Goal: Task Accomplishment & Management: Manage account settings

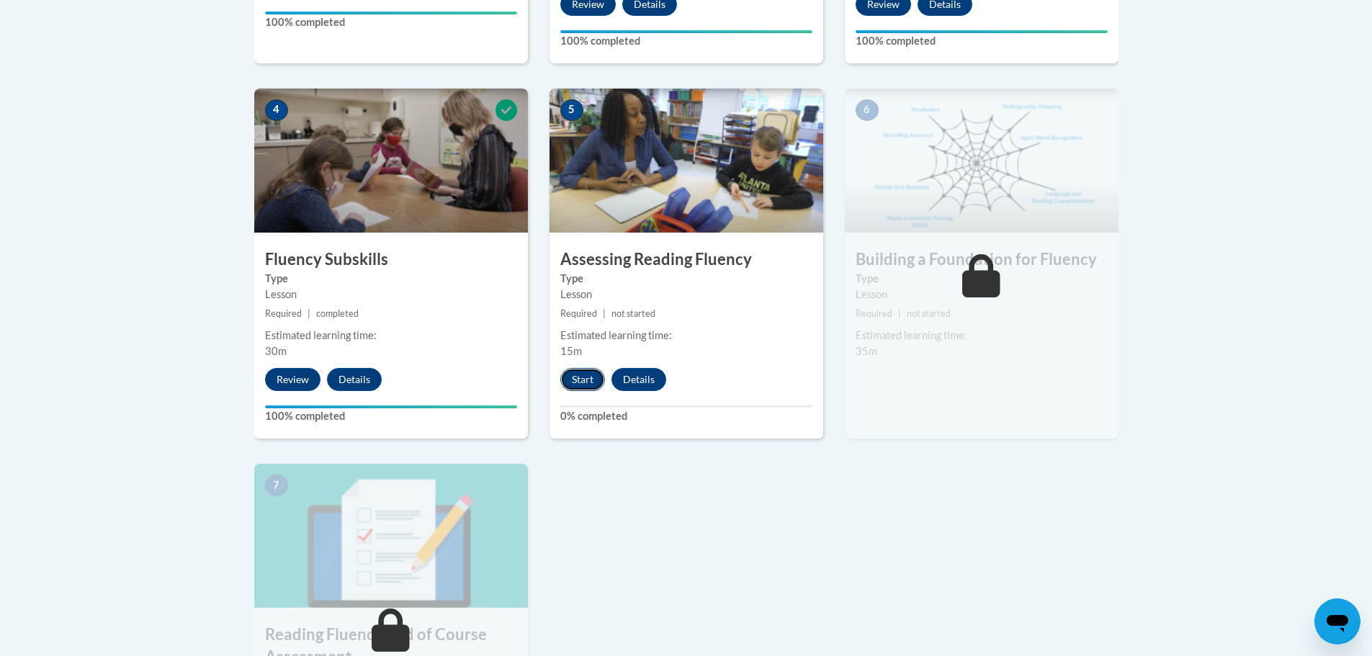
click at [578, 382] on button "Start" at bounding box center [582, 379] width 45 height 23
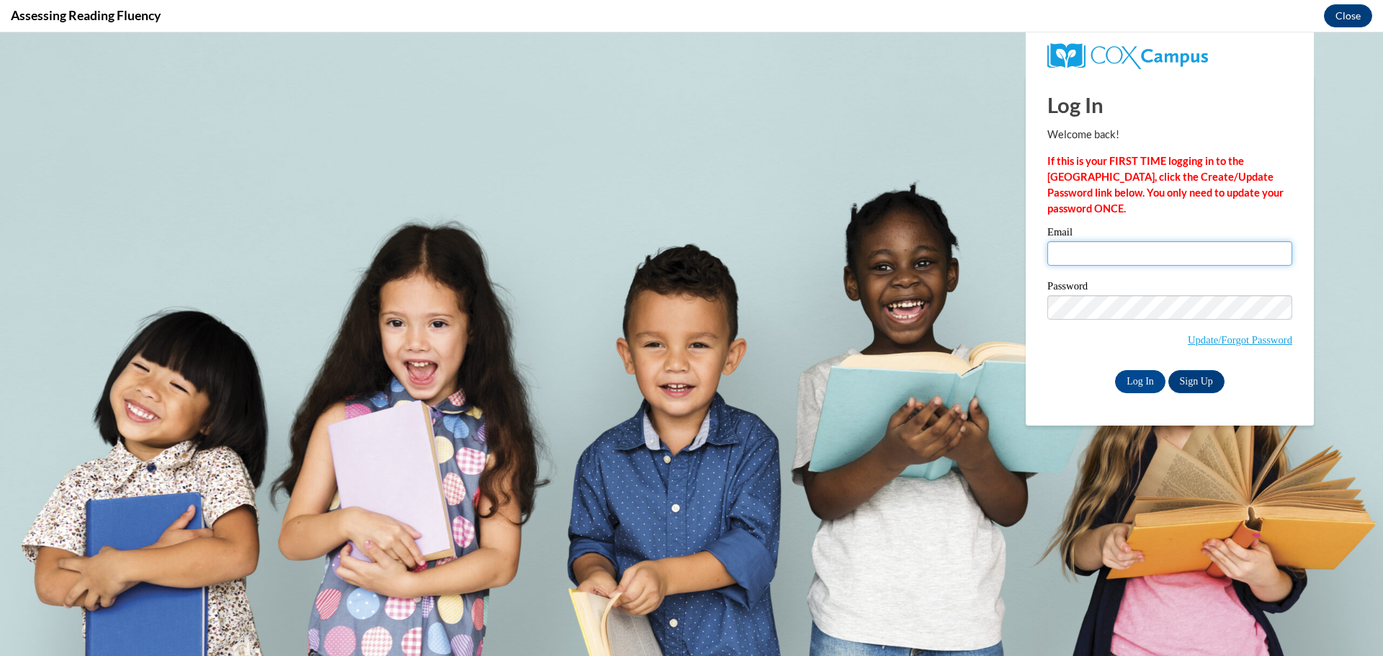
click at [1109, 253] on input "Email" at bounding box center [1169, 253] width 245 height 24
type input "[EMAIL_ADDRESS][DOMAIN_NAME]"
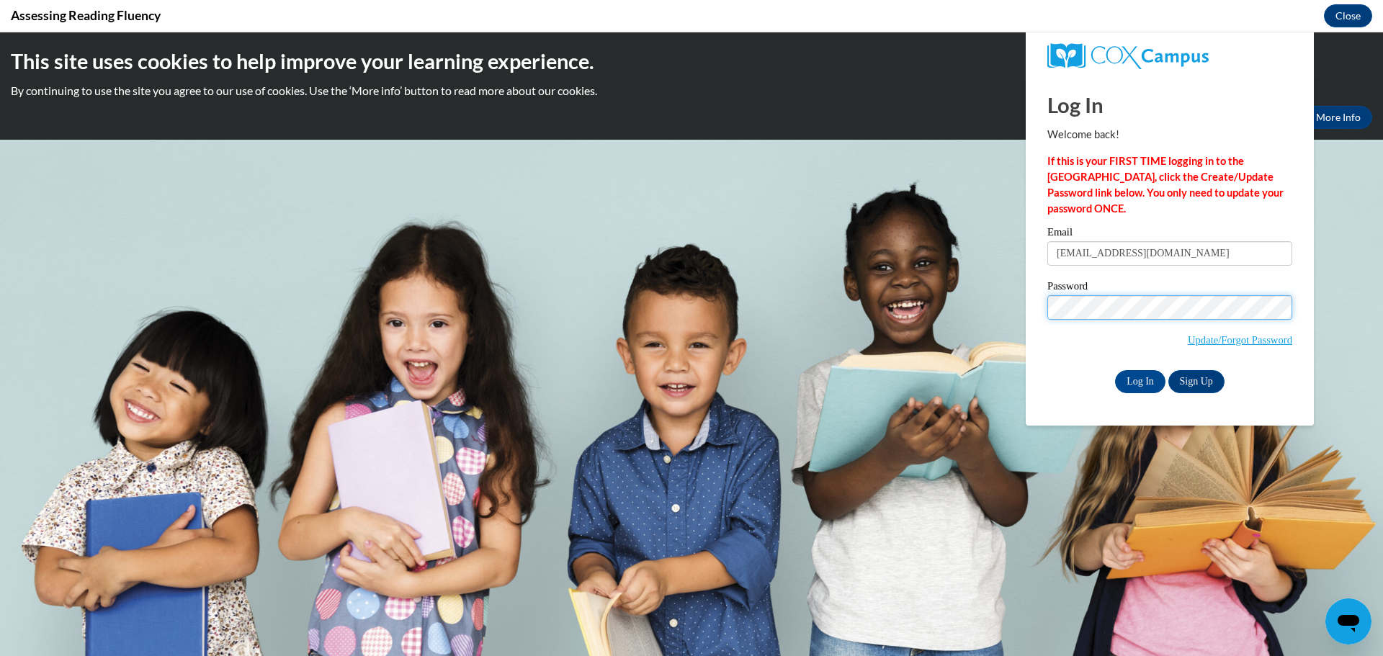
click at [1115, 370] on input "Log In" at bounding box center [1140, 381] width 50 height 23
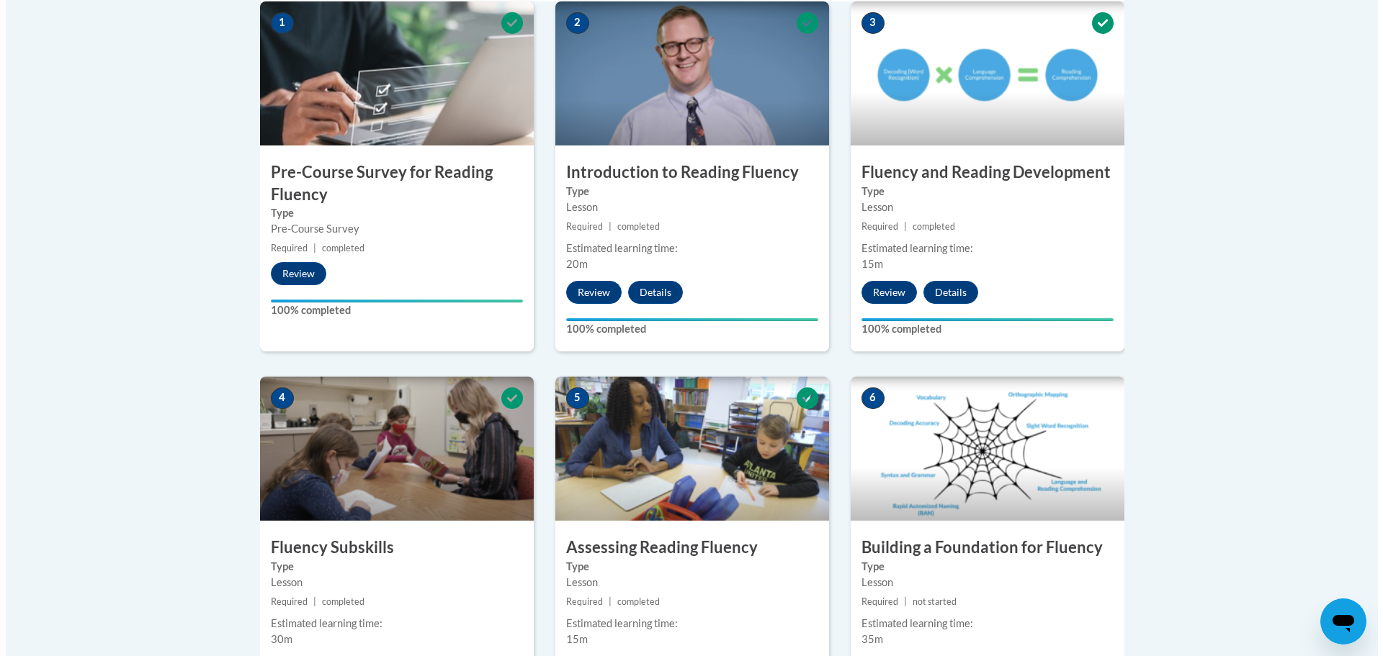
scroll to position [648, 0]
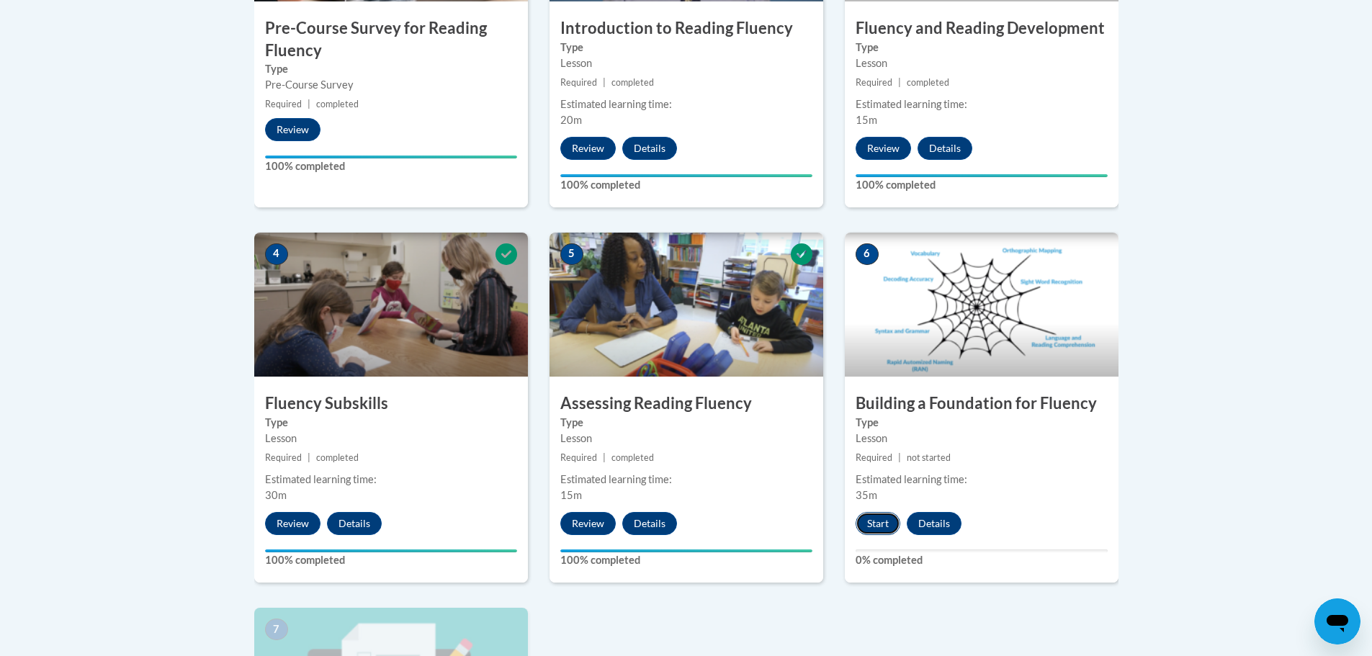
click at [882, 523] on button "Start" at bounding box center [878, 523] width 45 height 23
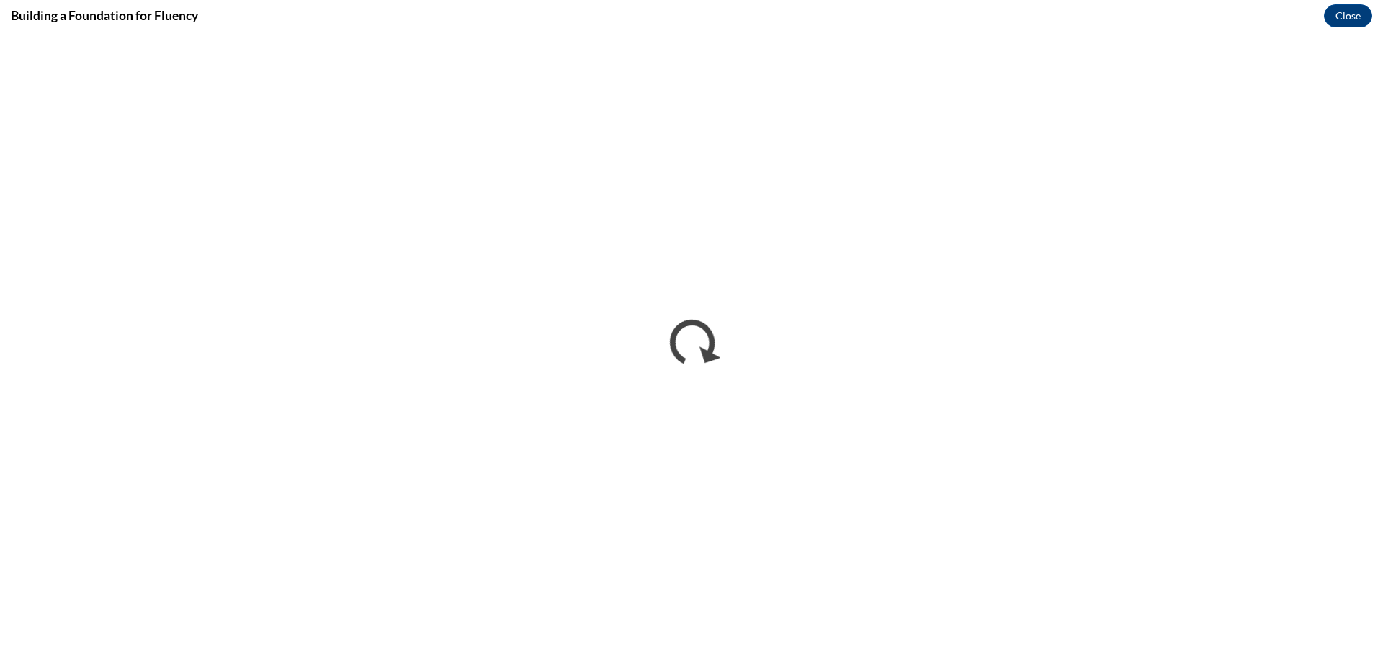
scroll to position [0, 0]
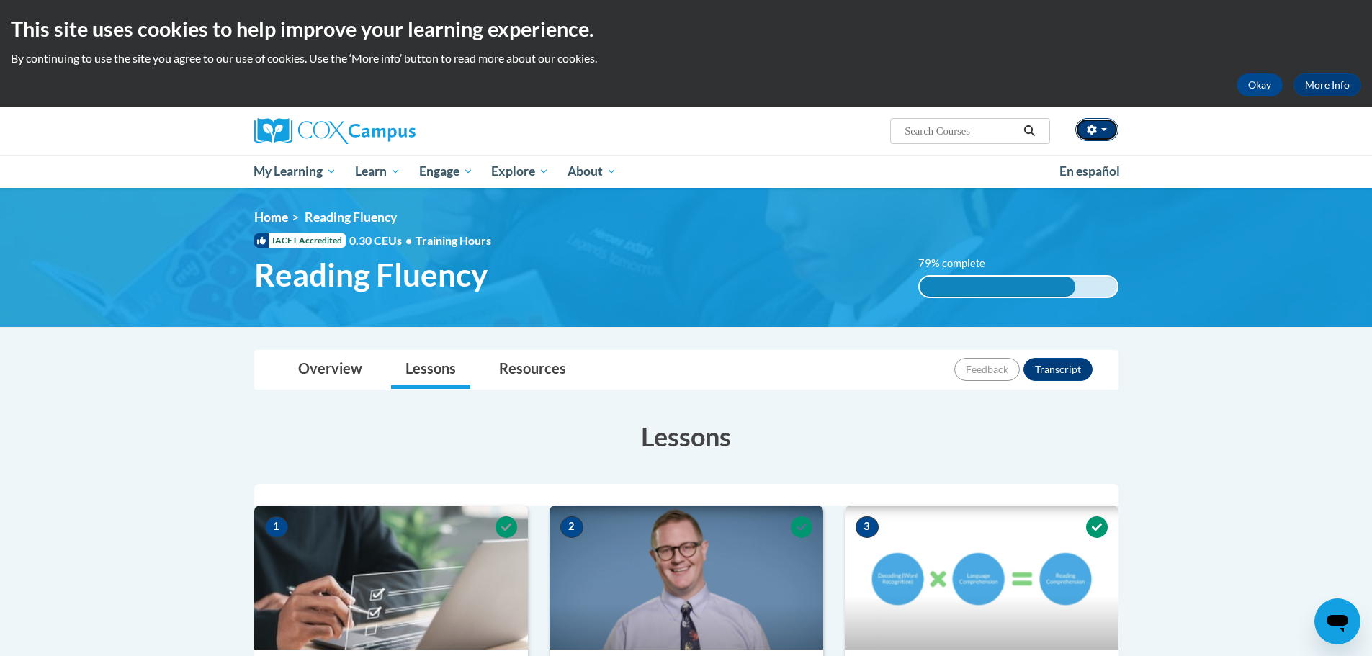
click at [1107, 130] on button "button" at bounding box center [1096, 129] width 43 height 23
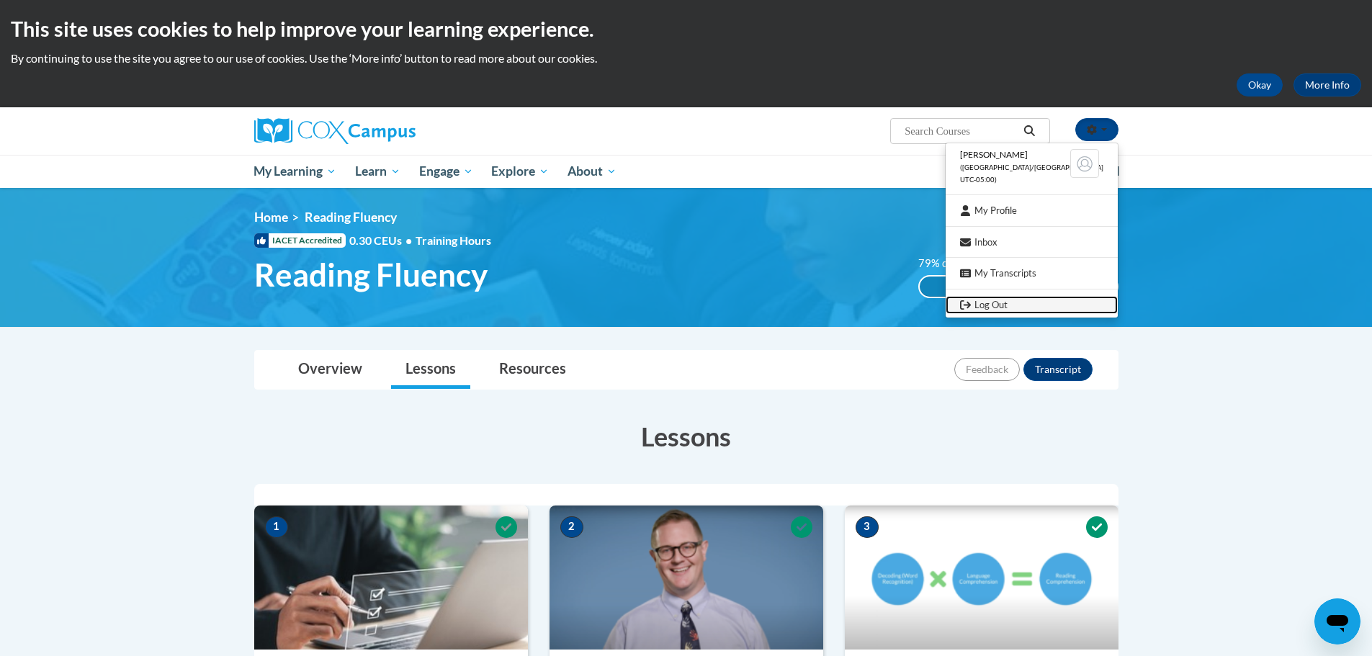
click at [1002, 313] on link "Log Out" at bounding box center [1032, 305] width 172 height 18
